Goal: Task Accomplishment & Management: Use online tool/utility

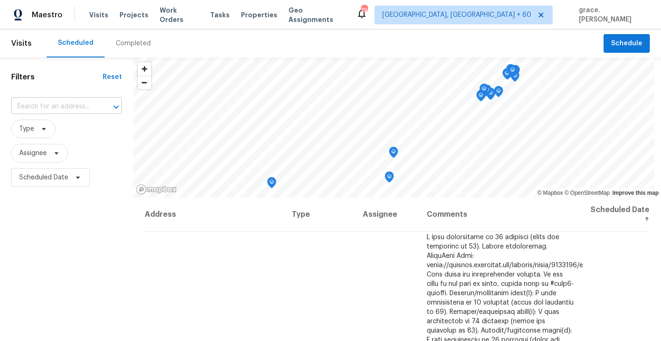
click at [60, 105] on input "text" at bounding box center [53, 106] width 84 height 14
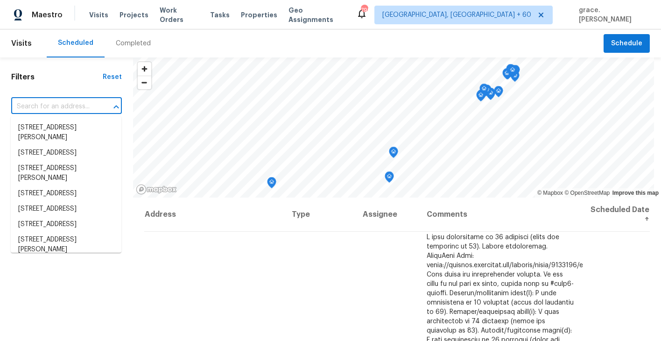
paste input "[STREET_ADDRESS]"
type input "[STREET_ADDRESS]"
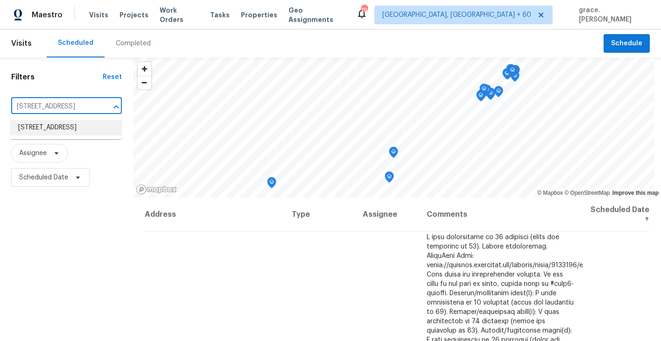
click at [65, 135] on li "[STREET_ADDRESS]" at bounding box center [66, 127] width 111 height 15
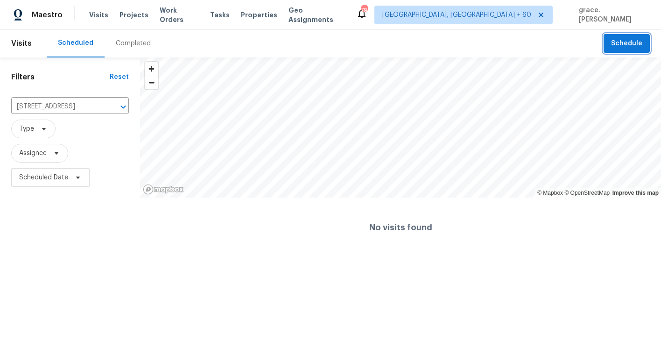
click at [642, 49] on button "Schedule" at bounding box center [626, 43] width 46 height 19
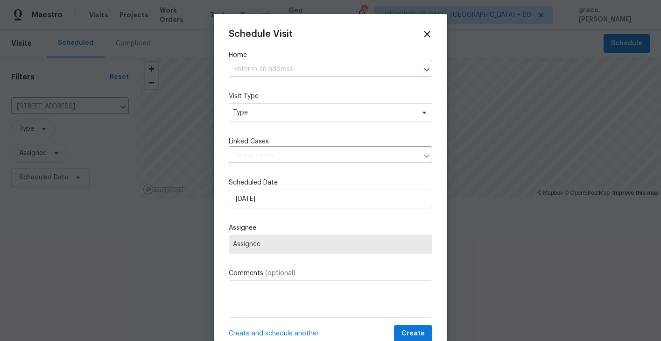
click at [269, 67] on input "text" at bounding box center [317, 69] width 177 height 14
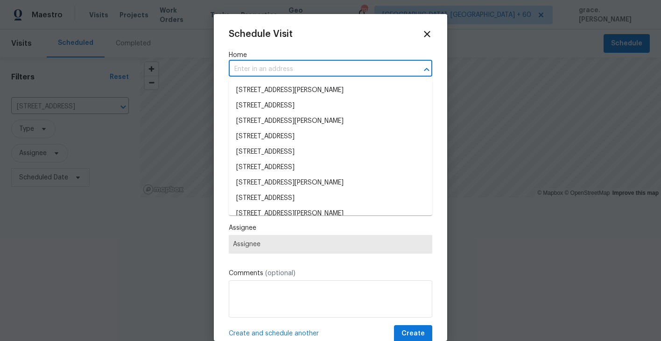
paste input "[STREET_ADDRESS]"
type input "[STREET_ADDRESS]"
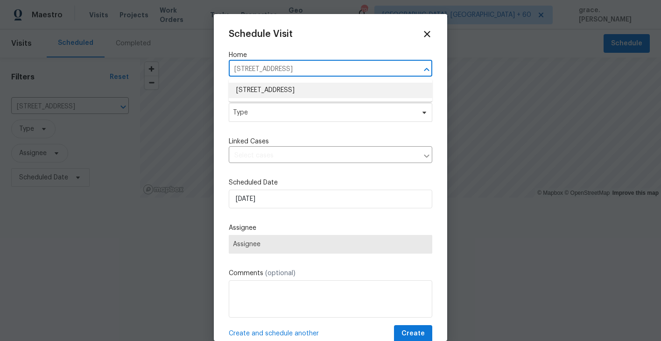
click at [269, 88] on li "[STREET_ADDRESS]" at bounding box center [330, 90] width 203 height 15
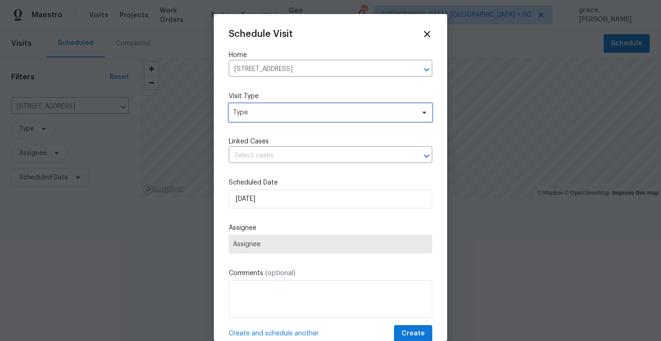
click at [270, 119] on span "Type" at bounding box center [330, 112] width 203 height 19
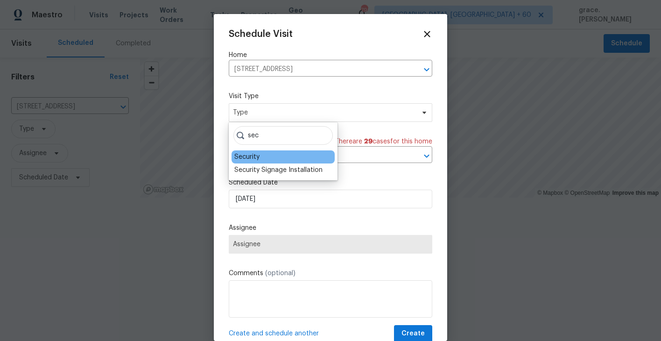
type input "sec"
click at [252, 157] on div "Security" at bounding box center [246, 156] width 25 height 9
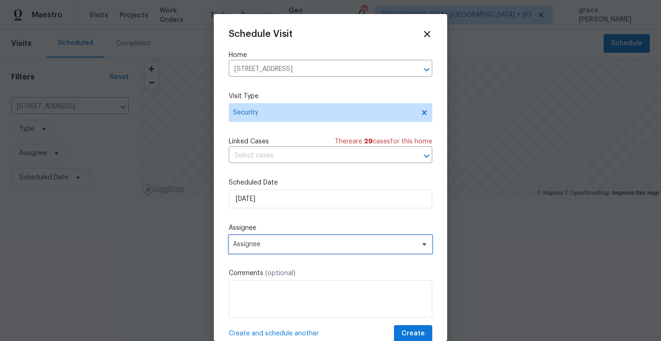
click at [260, 243] on span "Assignee" at bounding box center [324, 243] width 183 height 7
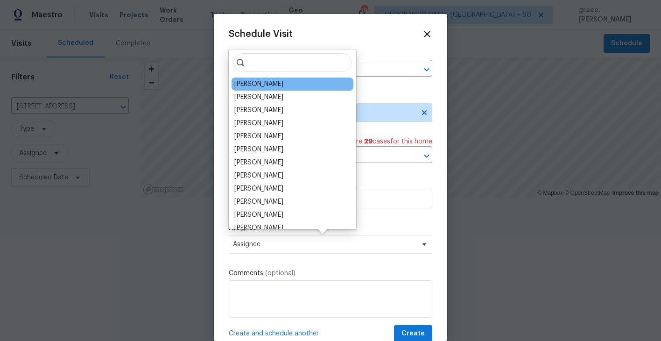
click at [248, 89] on div "[PERSON_NAME]" at bounding box center [292, 83] width 122 height 13
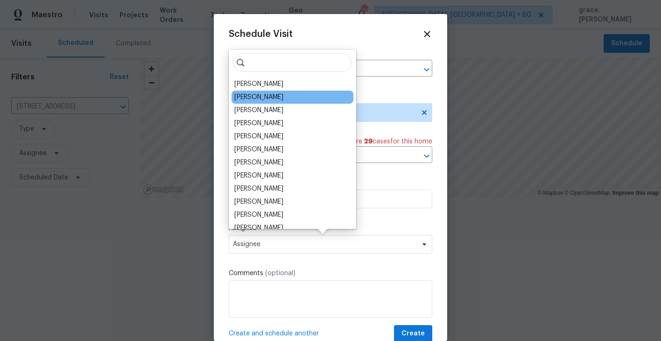
click at [241, 91] on div "[PERSON_NAME]" at bounding box center [292, 97] width 122 height 13
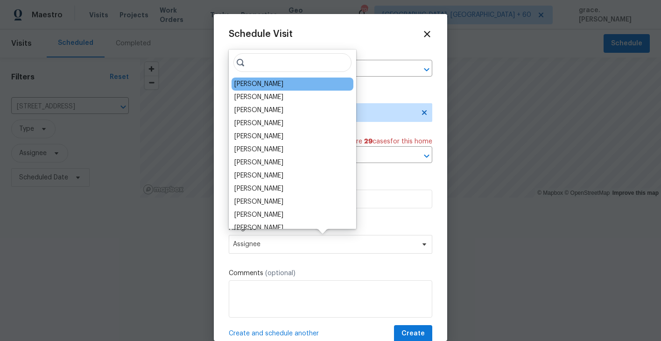
click at [241, 83] on div "[PERSON_NAME]" at bounding box center [258, 83] width 49 height 9
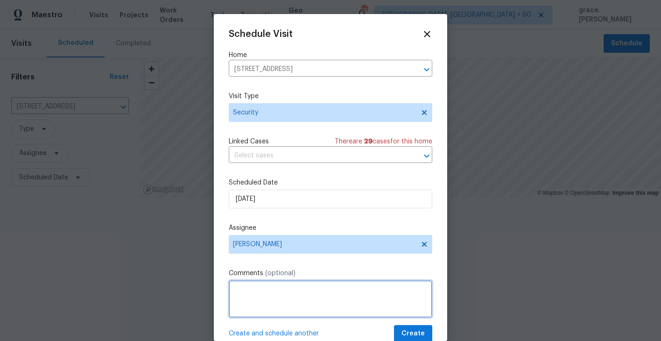
drag, startPoint x: 257, startPoint y: 298, endPoint x: 267, endPoint y: 233, distance: 66.1
click at [257, 298] on textarea at bounding box center [330, 298] width 203 height 37
